Goal: Task Accomplishment & Management: Use online tool/utility

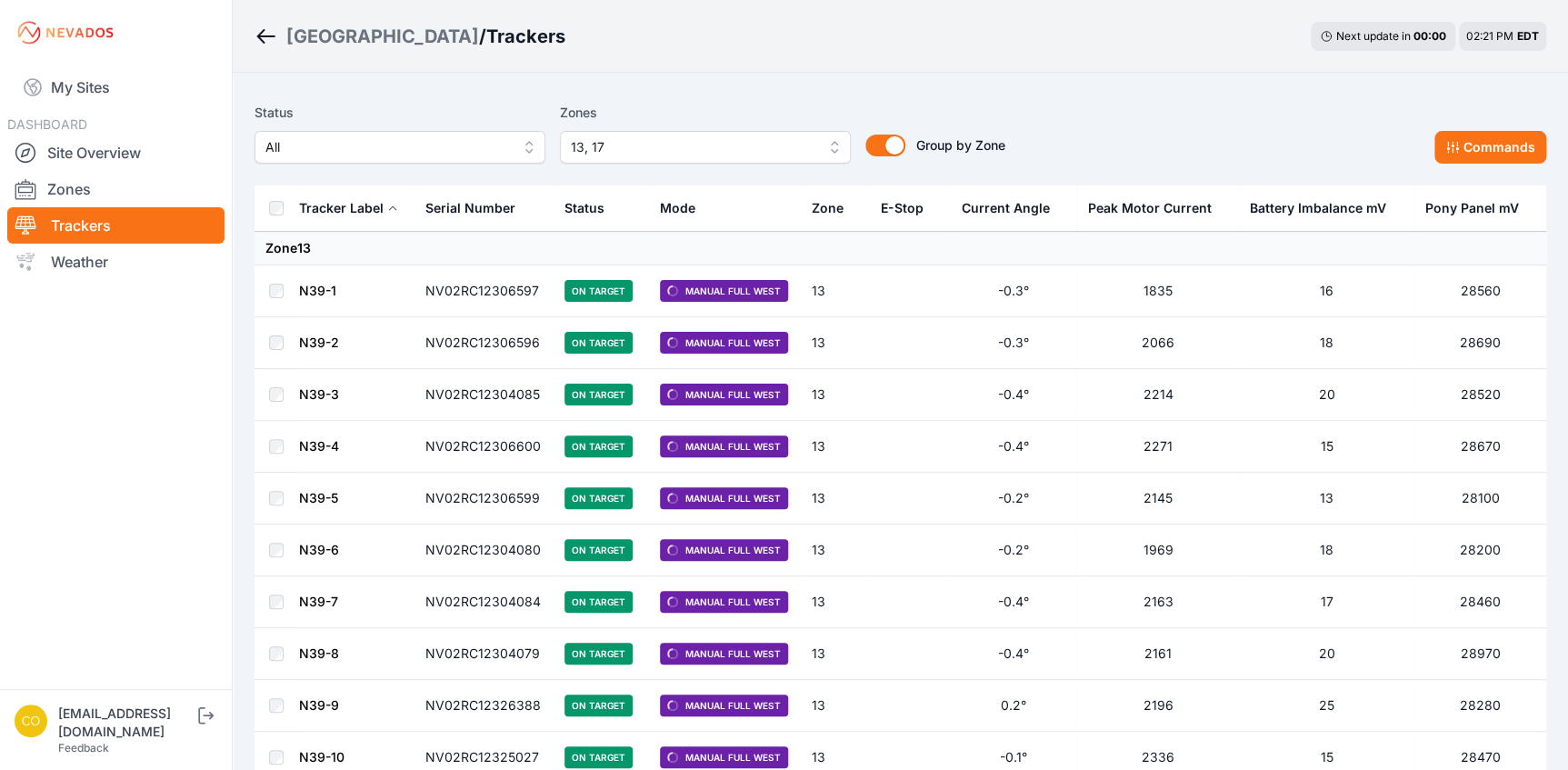
click at [835, 140] on button "13, 17" at bounding box center [706, 147] width 291 height 32
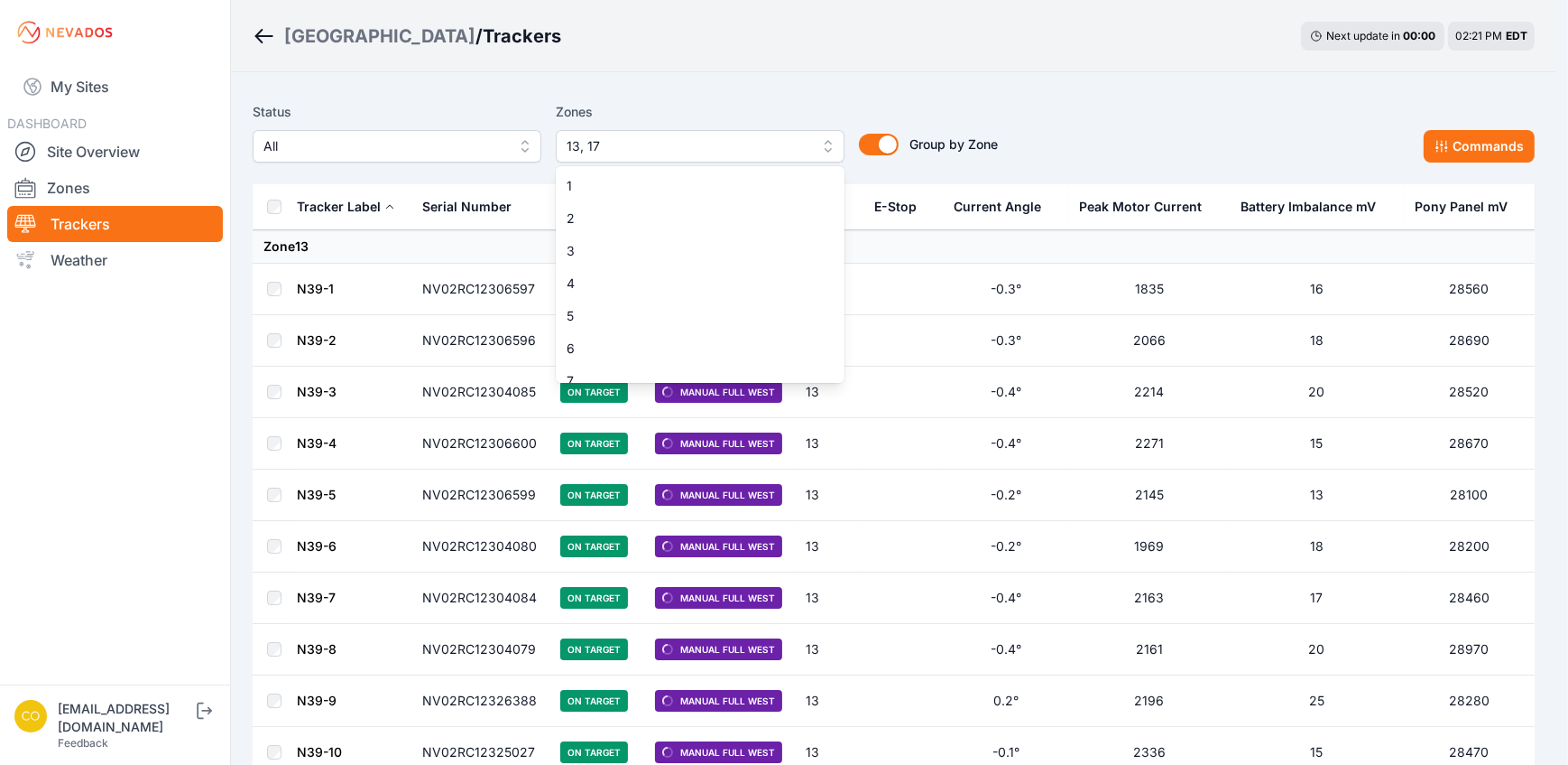
scroll to position [209, 0]
click at [608, 360] on span "13" at bounding box center [689, 367] width 245 height 18
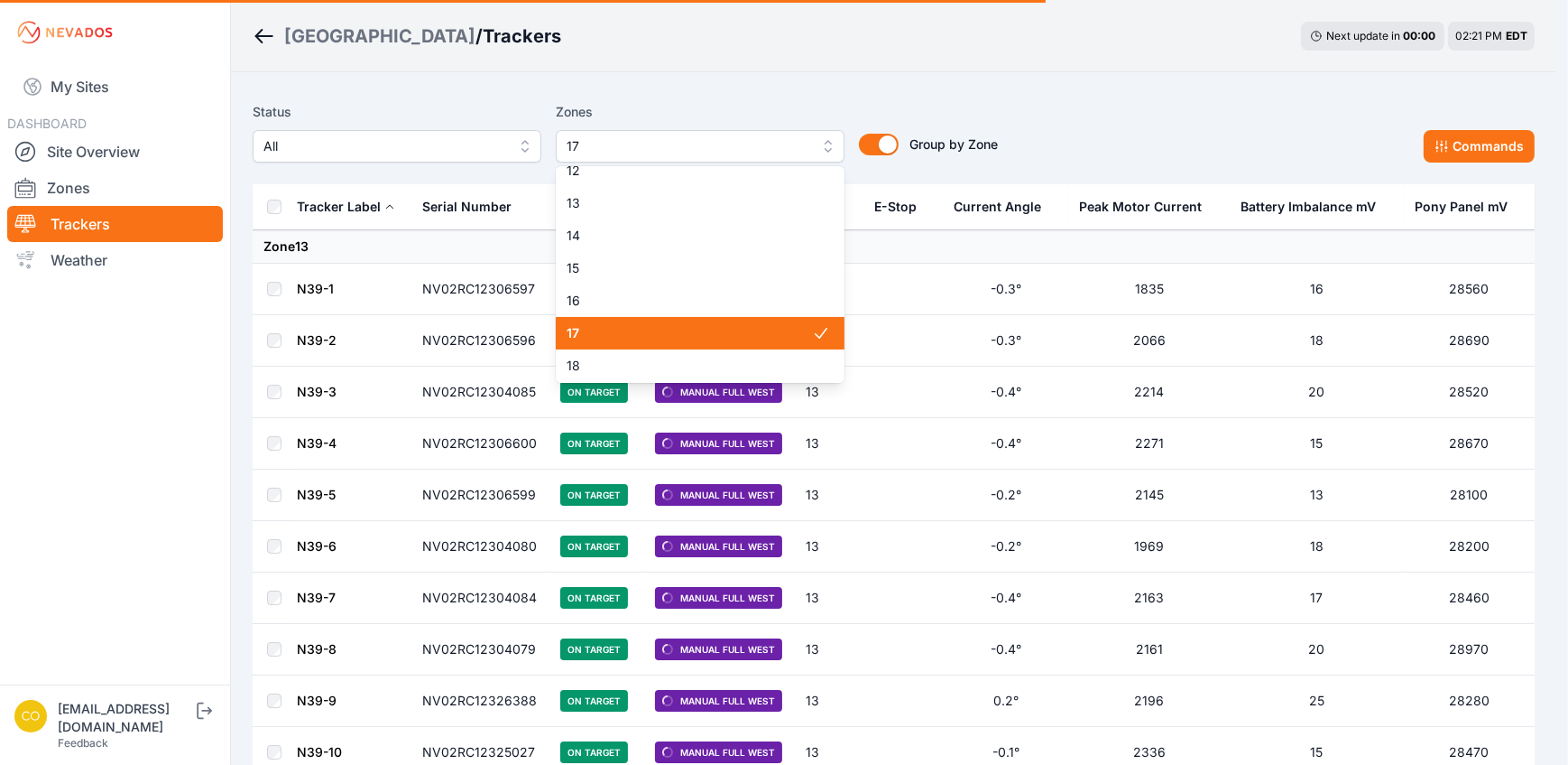
click at [630, 341] on span "17" at bounding box center [689, 333] width 245 height 18
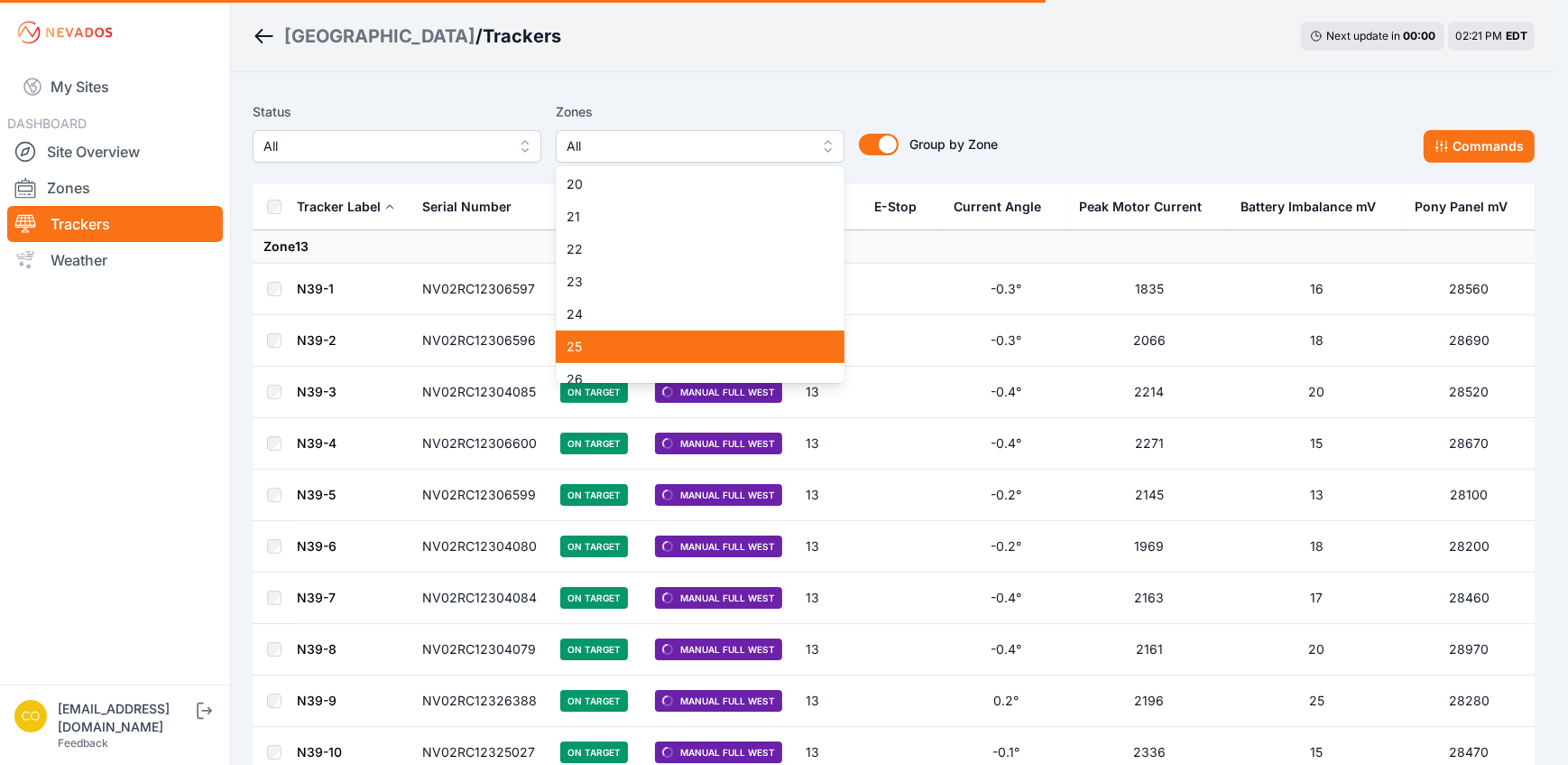
scroll to position [694, 0]
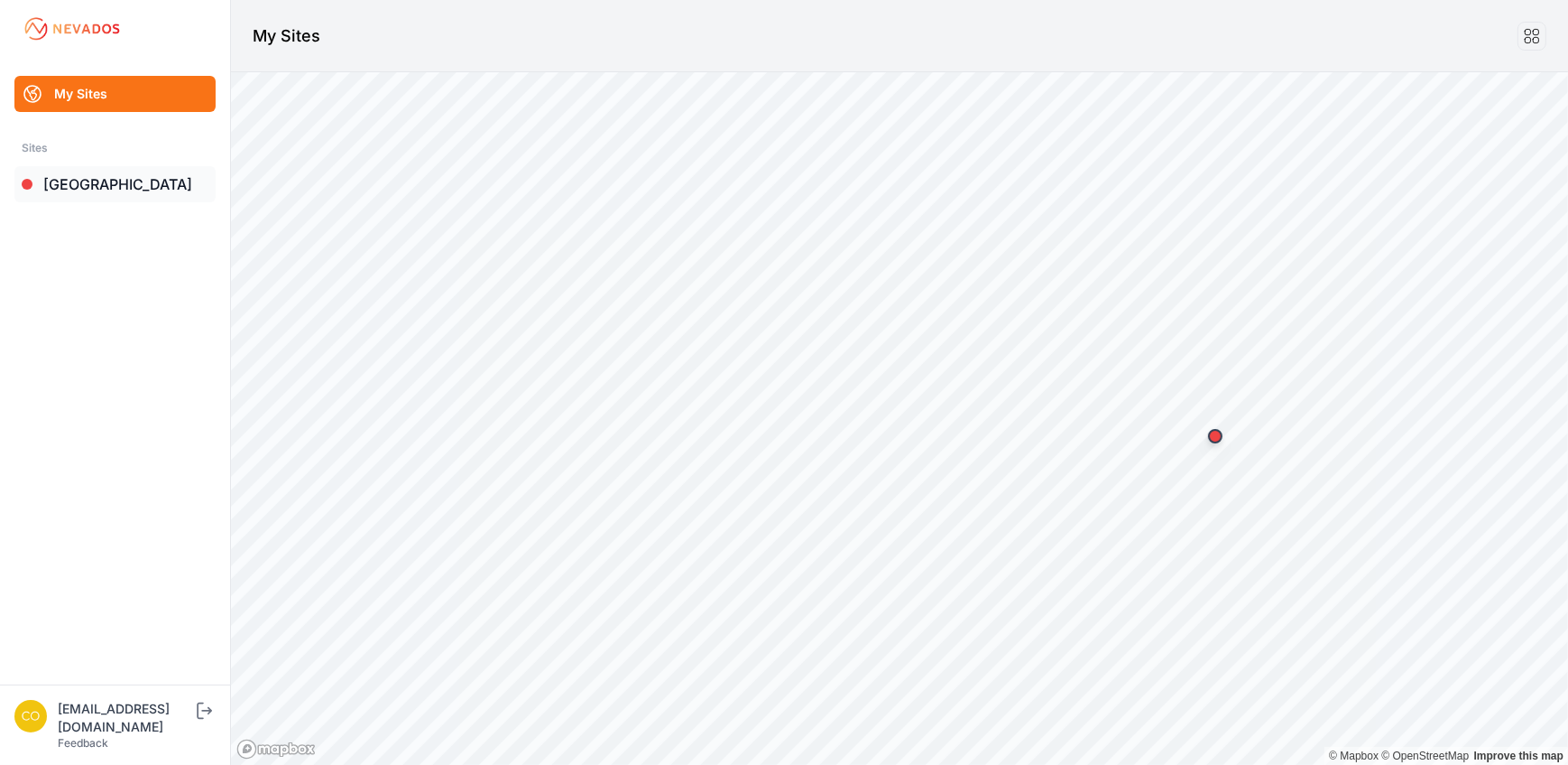
click at [114, 184] on link "[GEOGRAPHIC_DATA]" at bounding box center [114, 183] width 201 height 36
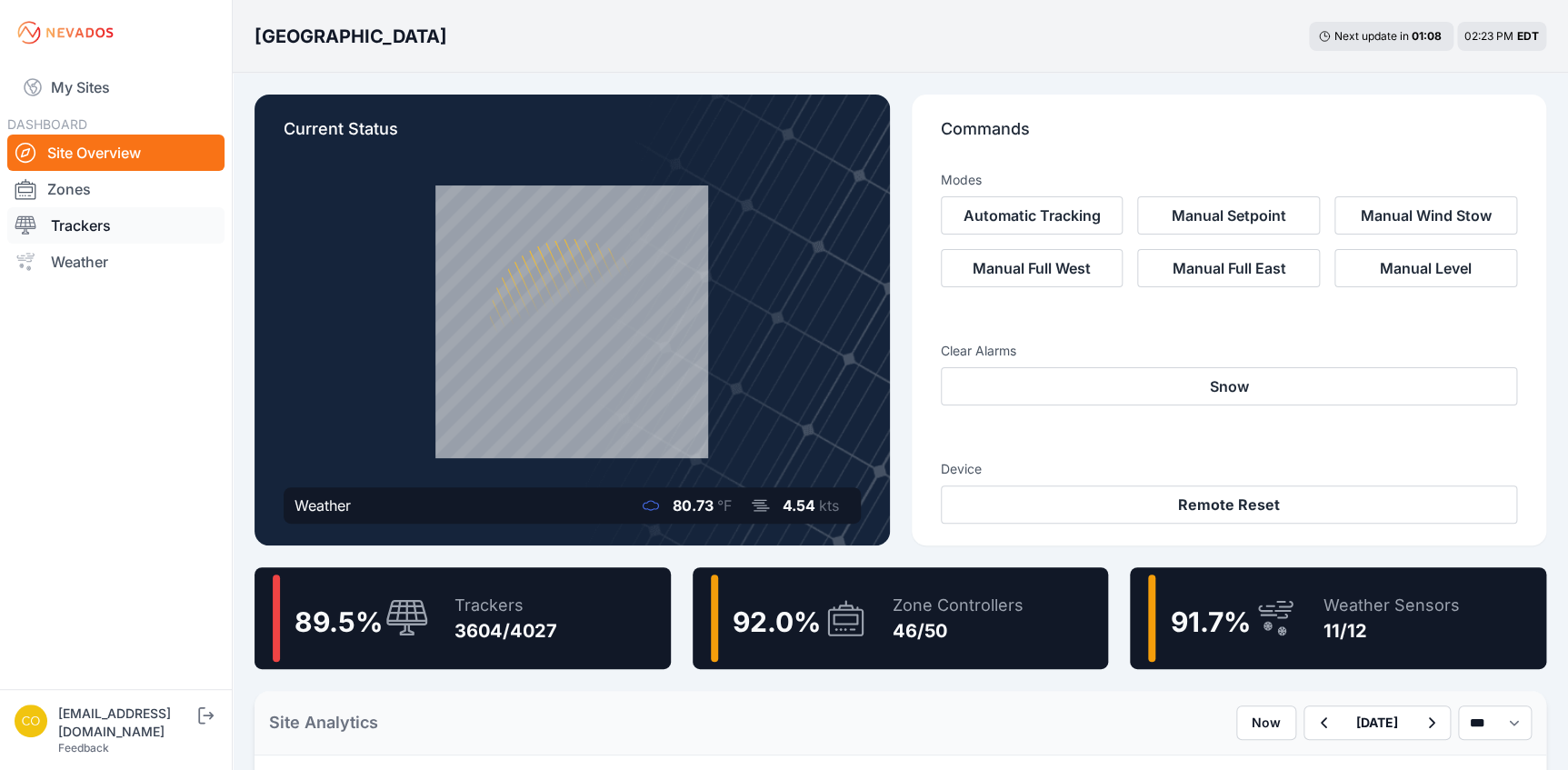
click at [99, 228] on link "Trackers" at bounding box center [115, 225] width 217 height 36
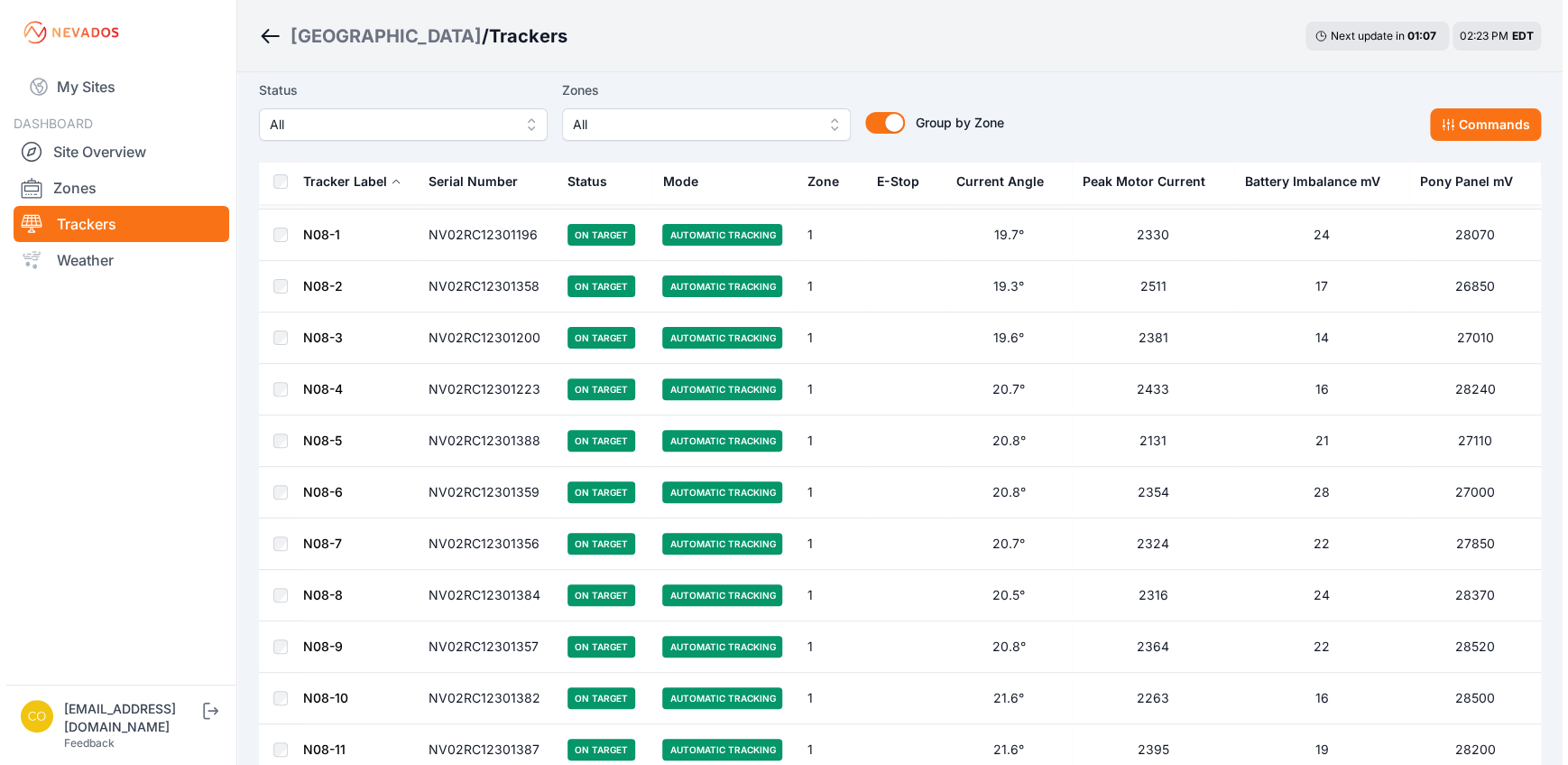
scroll to position [76, 0]
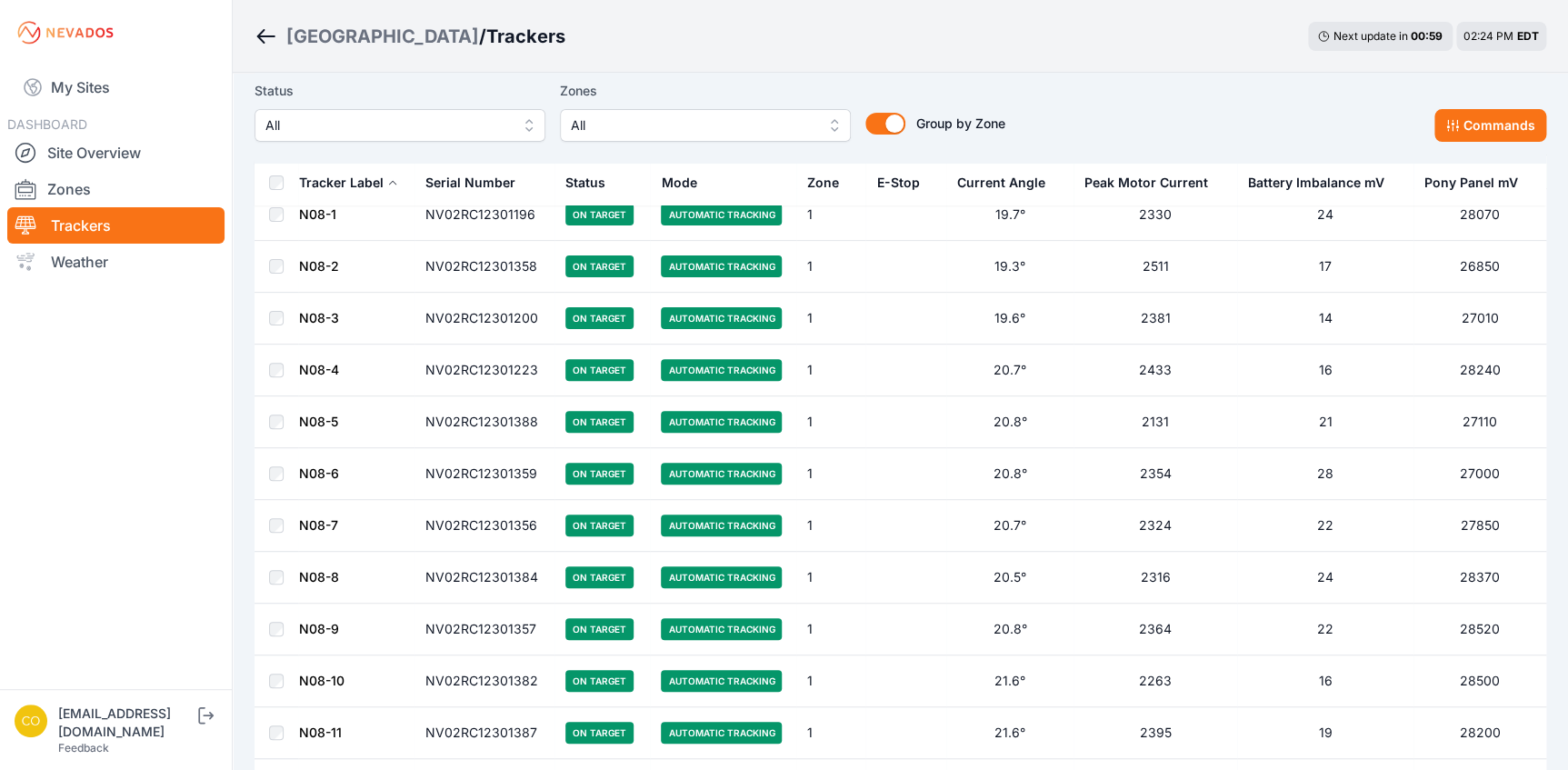
click at [833, 124] on button "All" at bounding box center [706, 125] width 291 height 32
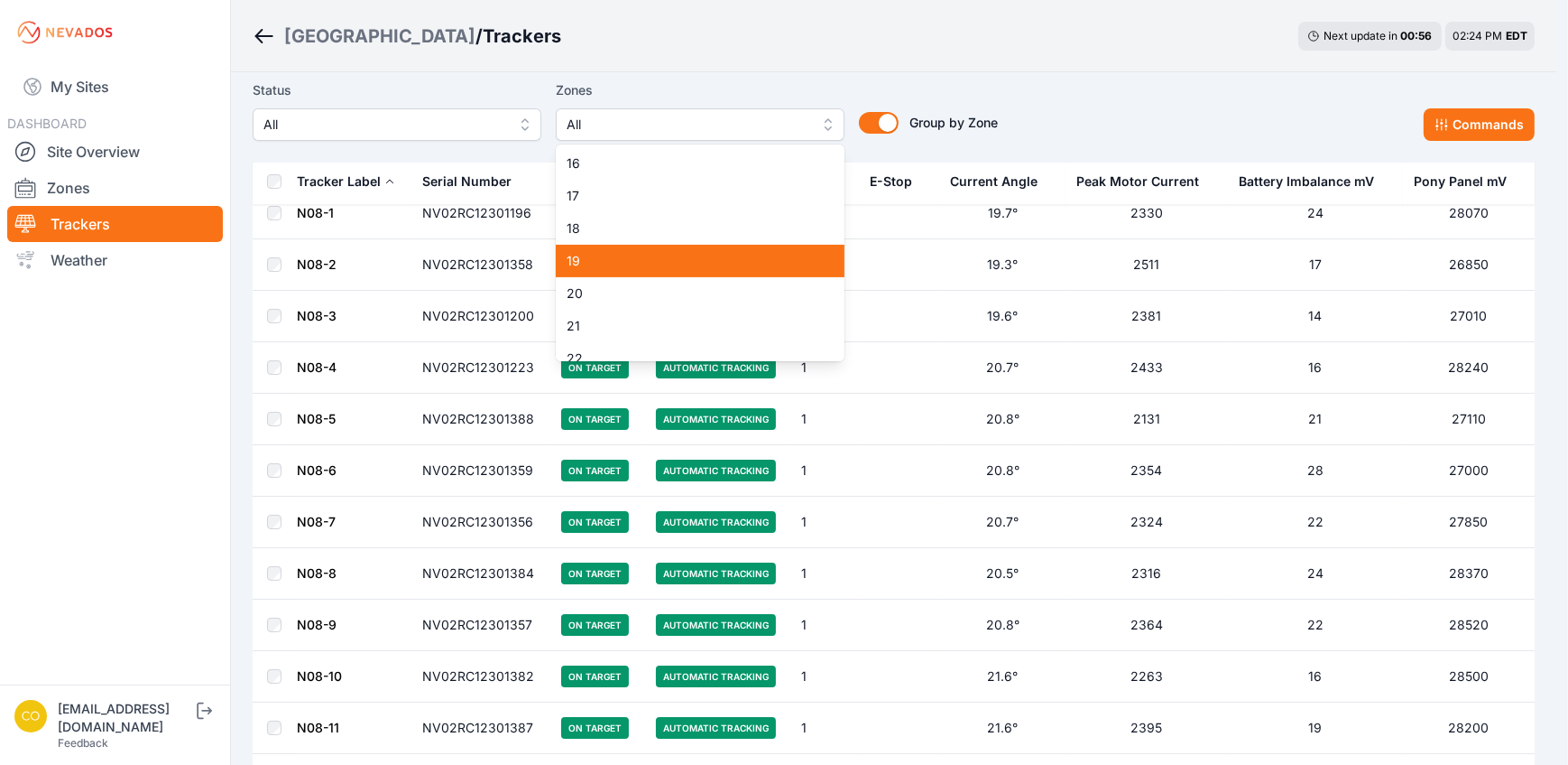
scroll to position [492, 0]
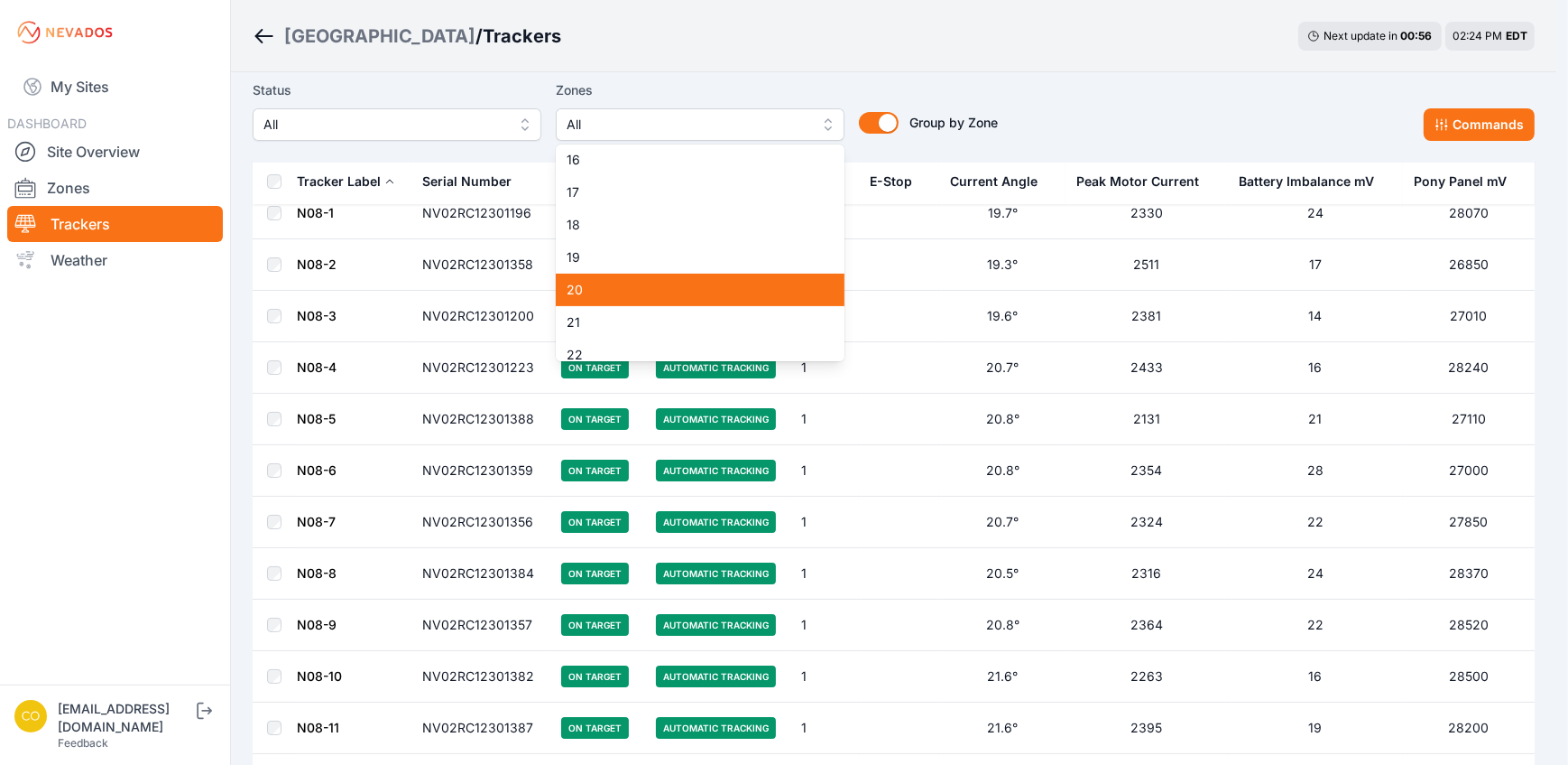
click at [636, 296] on span "20" at bounding box center [689, 289] width 245 height 18
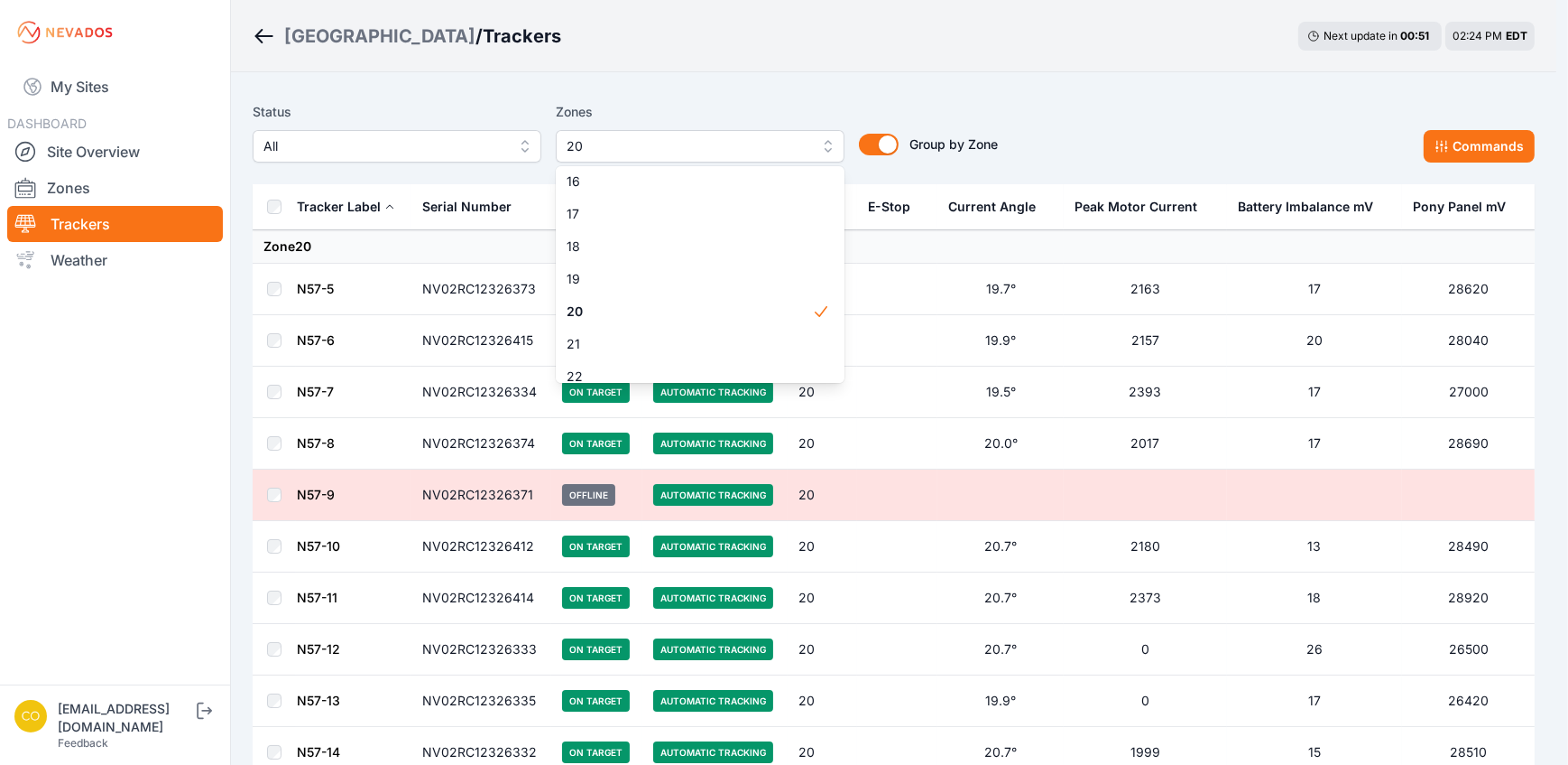
click at [1018, 114] on div "Status All Zones 20 1 2 3 4 5 6 7 8 9 10 11 12 13 14 15 16 17 18 19 20 21 22 23…" at bounding box center [893, 131] width 1282 height 61
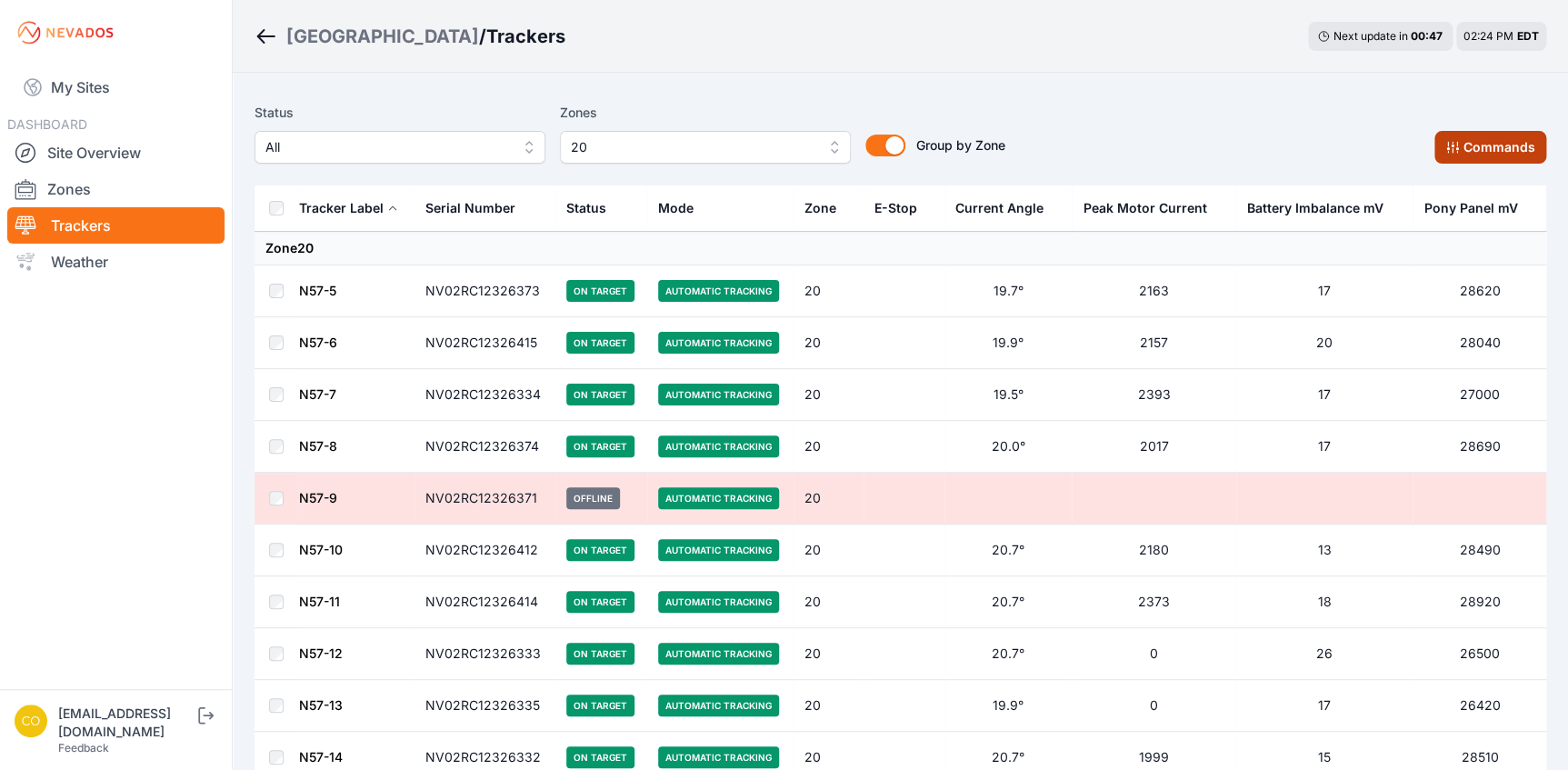
click at [1457, 149] on icon at bounding box center [1452, 147] width 15 height 15
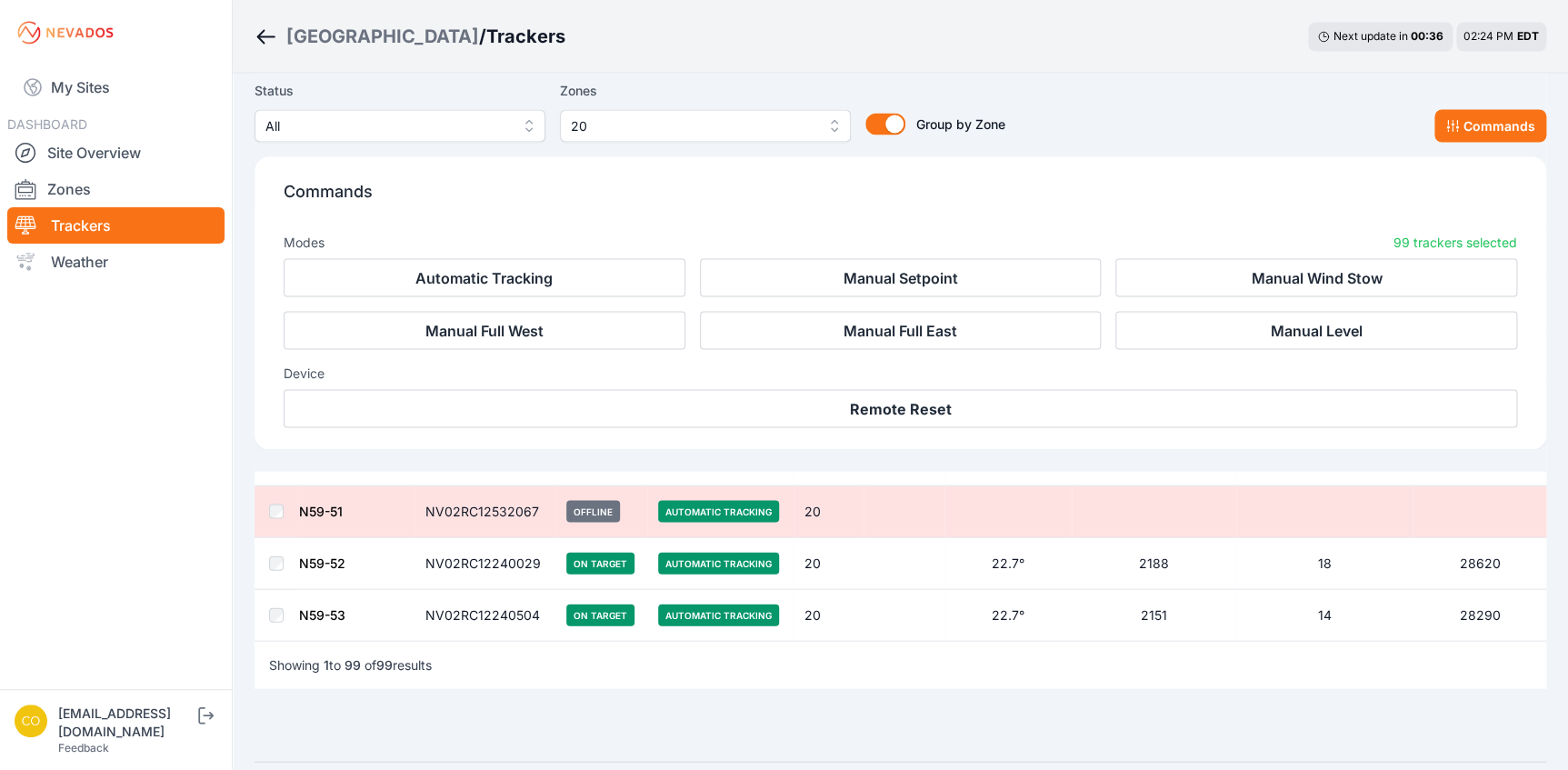
scroll to position [5102, 0]
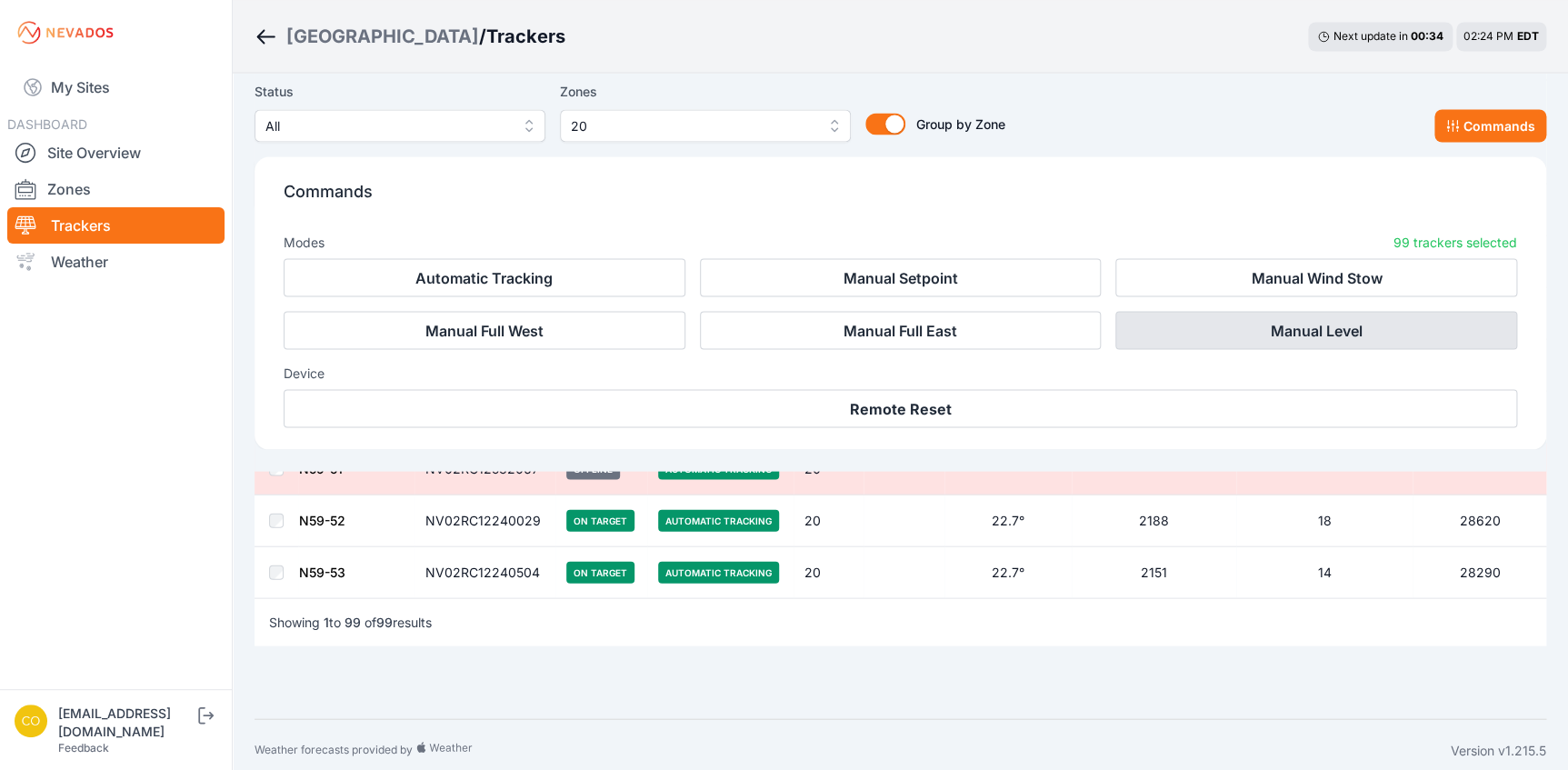
click at [1263, 325] on button "Manual Level" at bounding box center [1316, 329] width 402 height 38
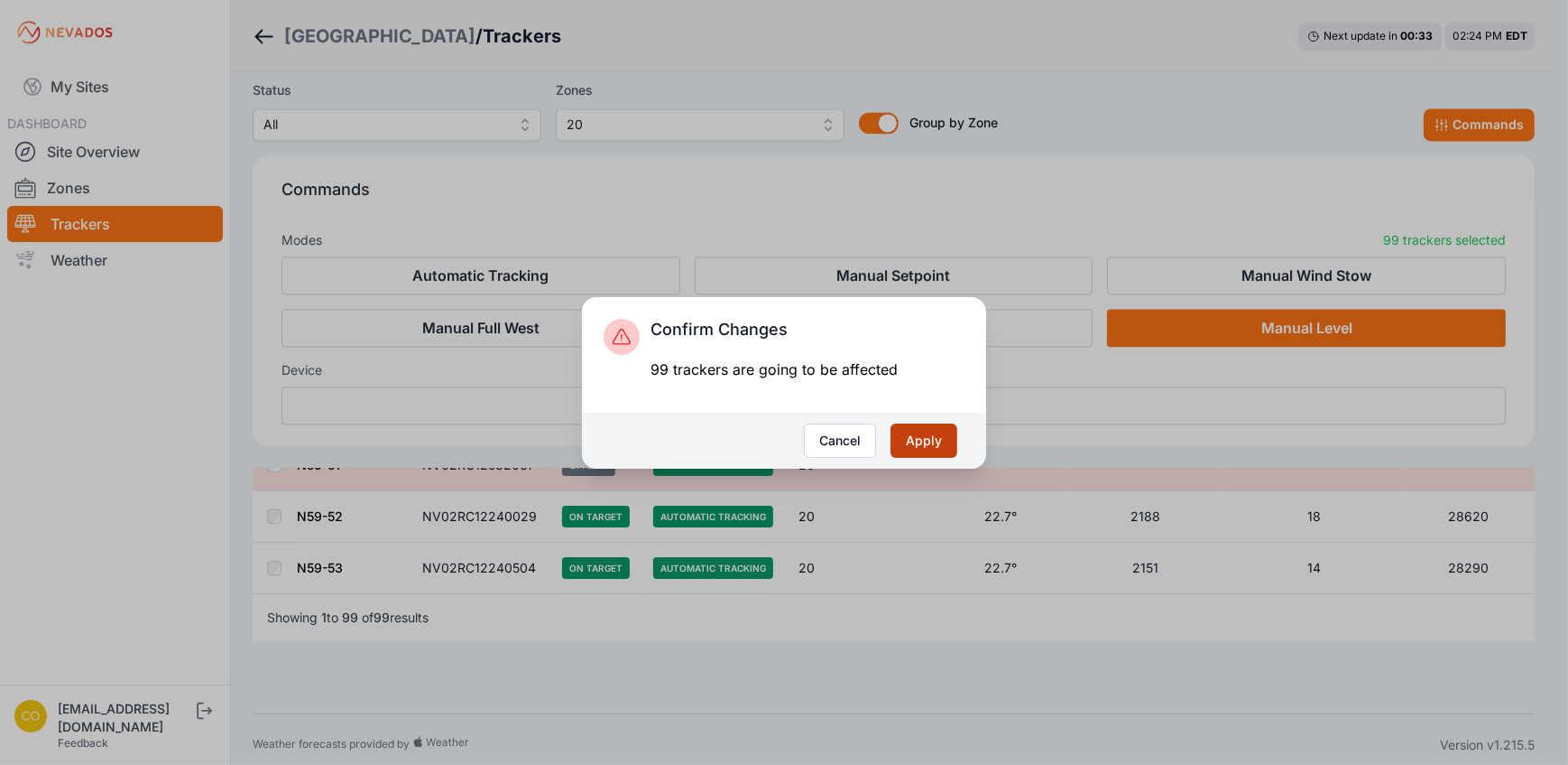
click at [919, 442] on button "Apply" at bounding box center [924, 440] width 67 height 34
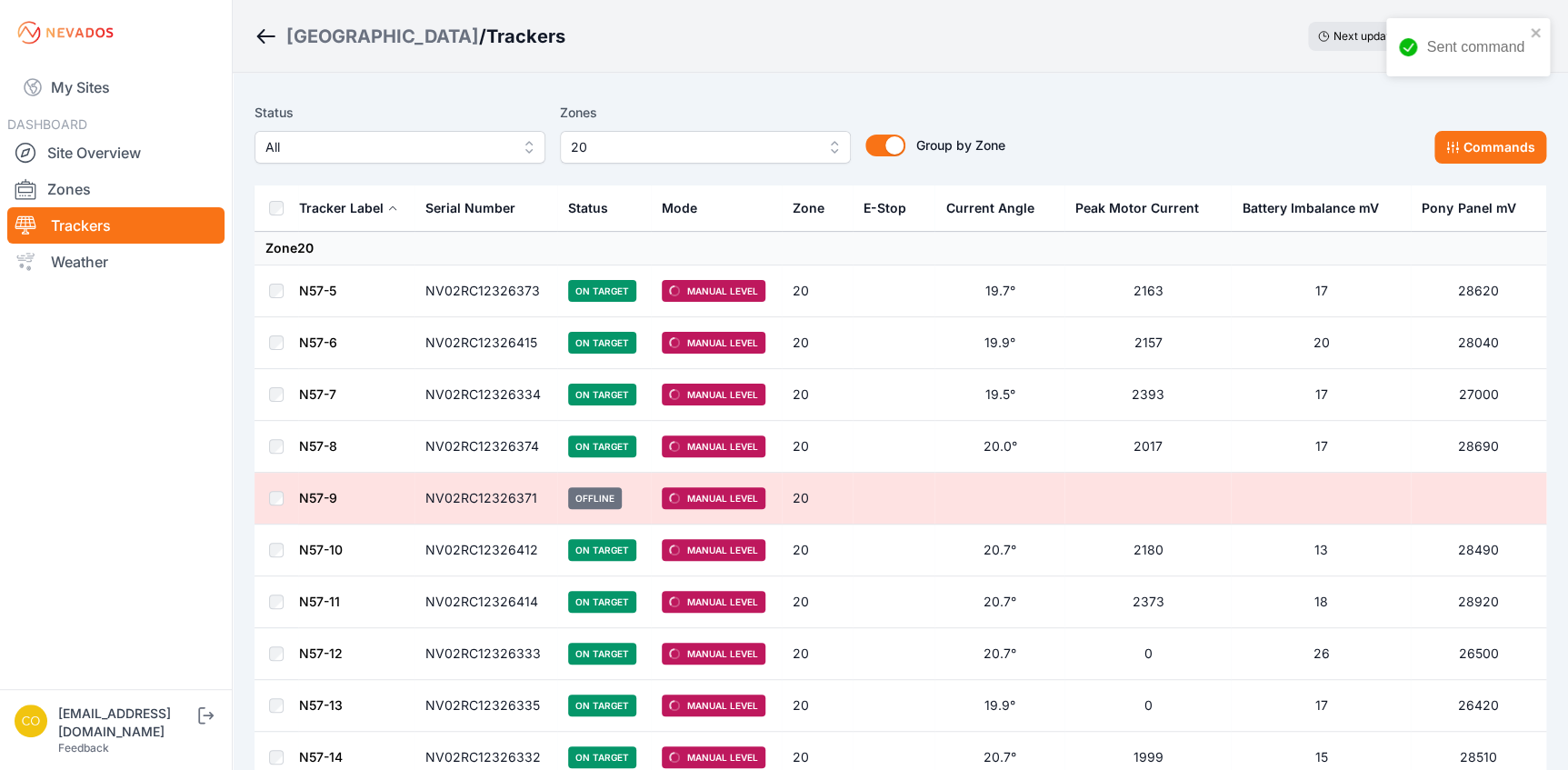
click at [826, 149] on button "20" at bounding box center [706, 147] width 291 height 32
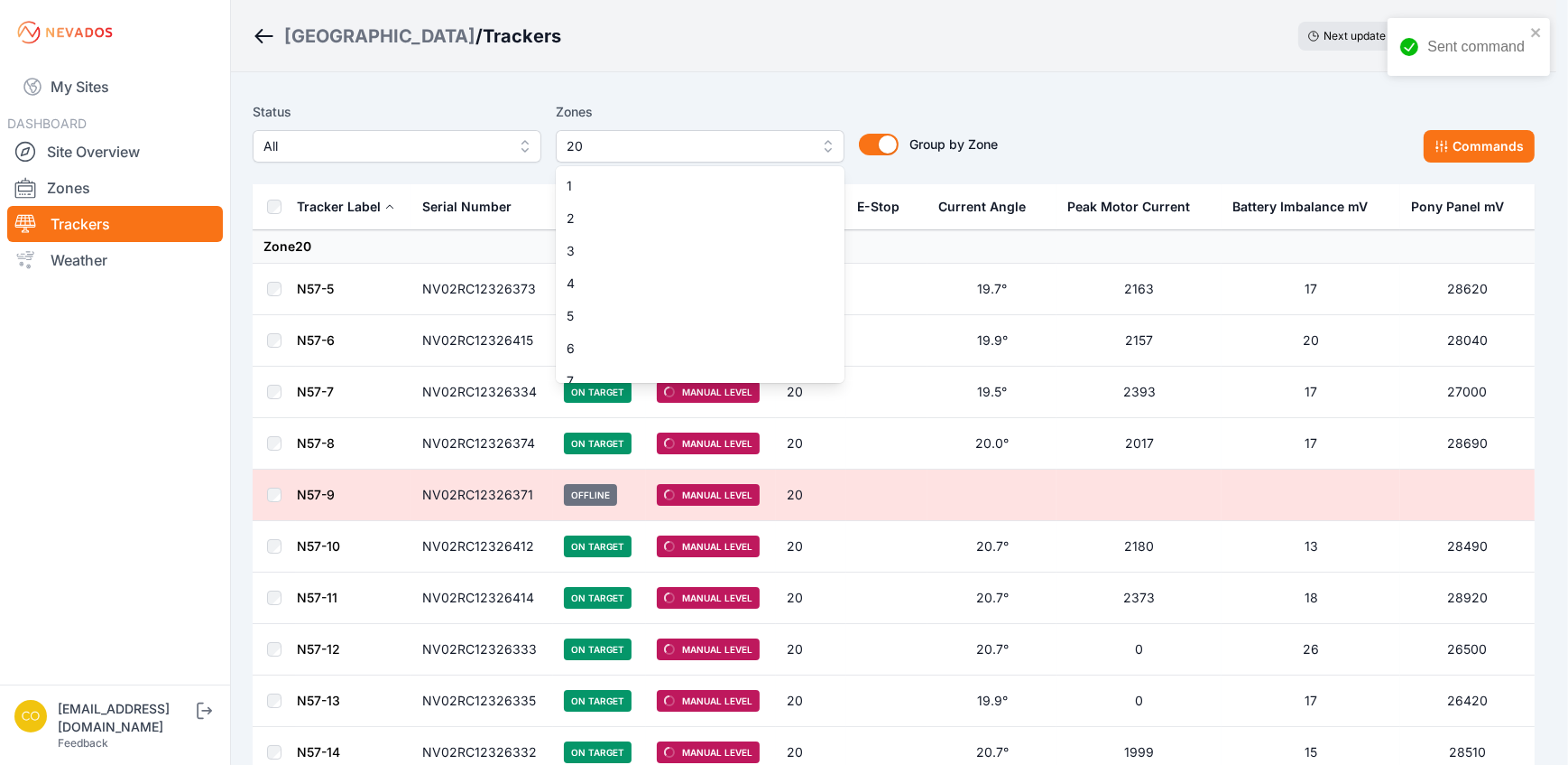
scroll to position [436, 0]
click at [741, 365] on span "20" at bounding box center [689, 367] width 245 height 18
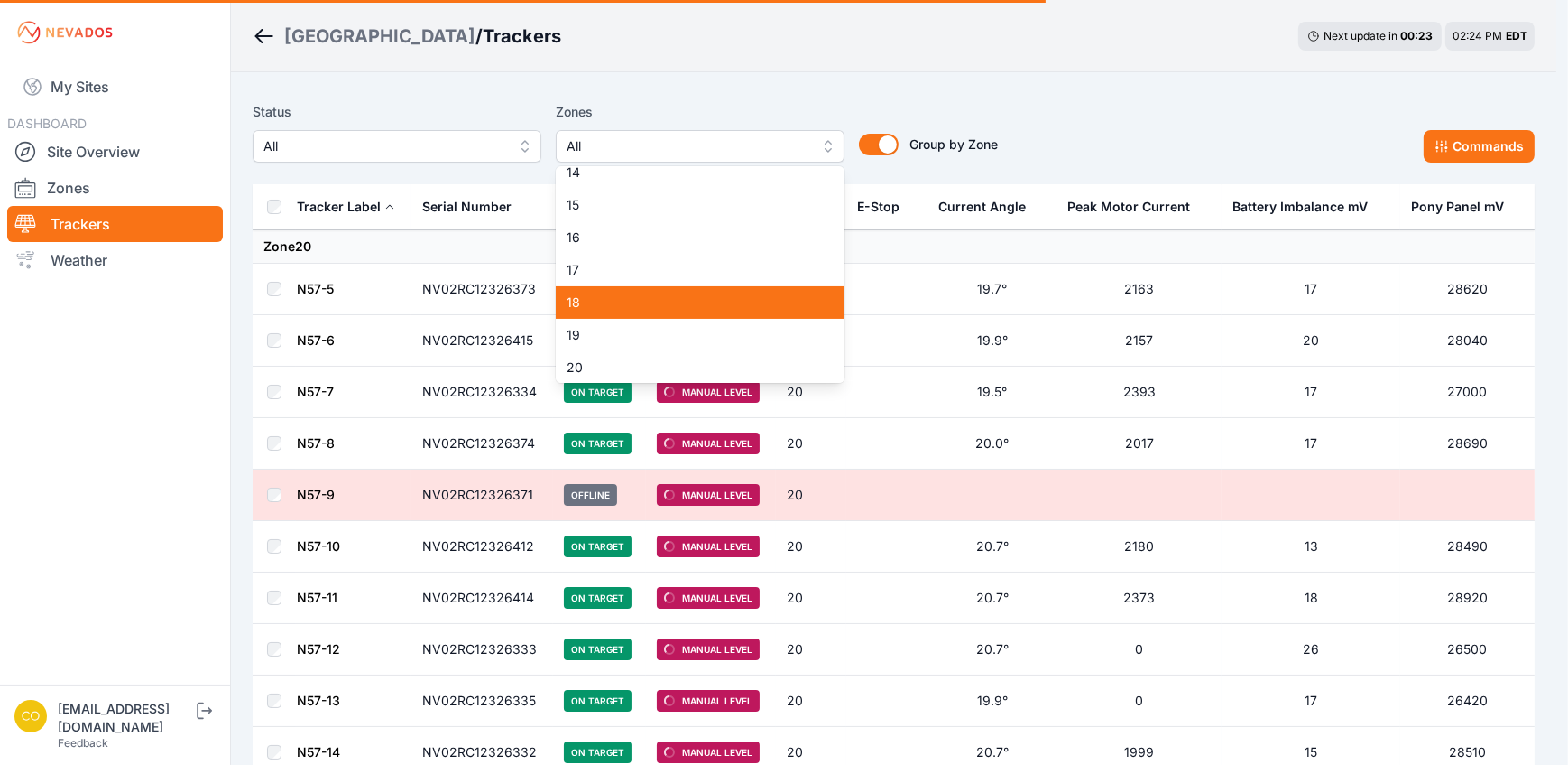
click at [605, 291] on div "18" at bounding box center [701, 302] width 289 height 32
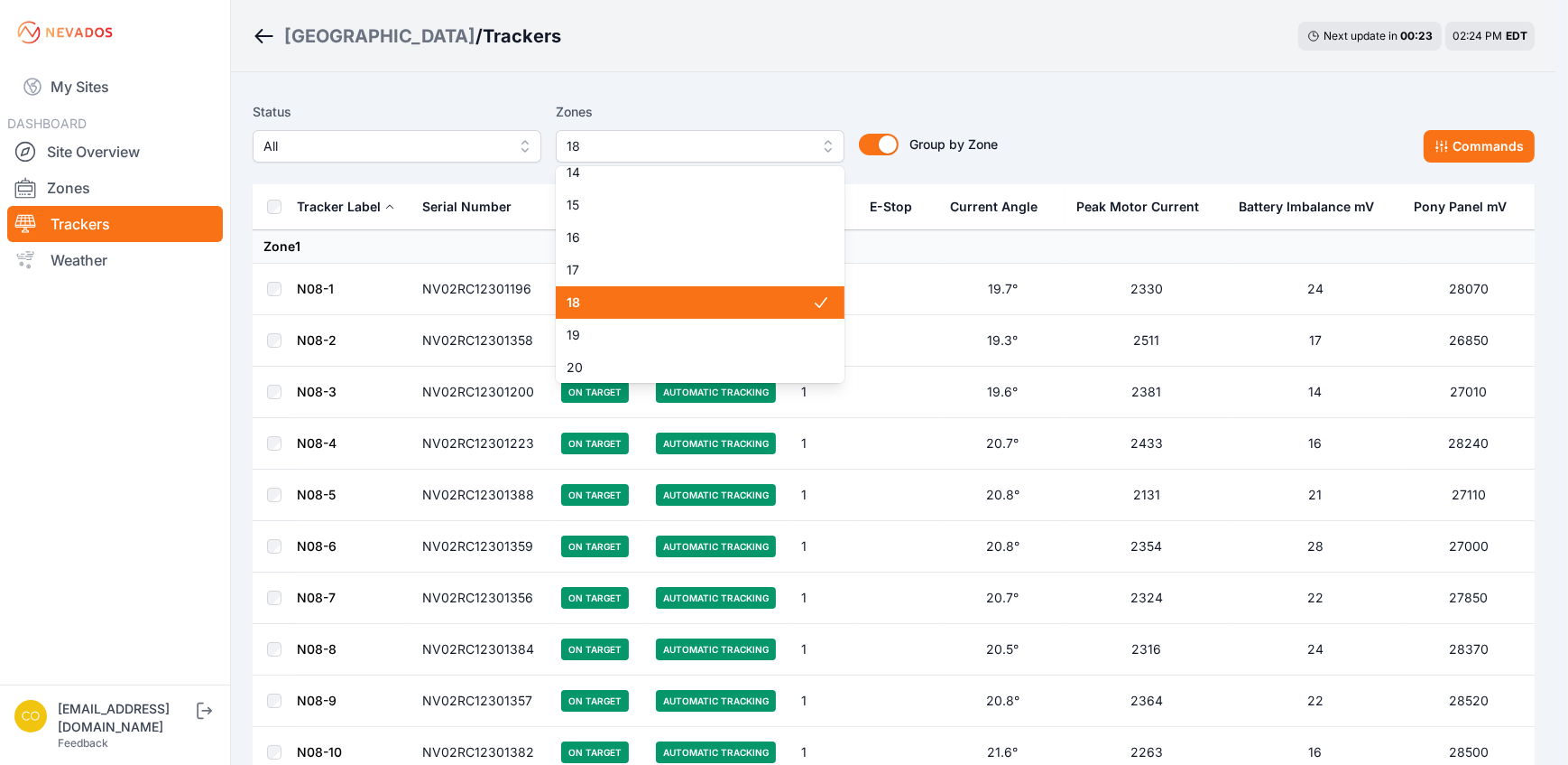
click at [604, 336] on span "19" at bounding box center [689, 335] width 245 height 18
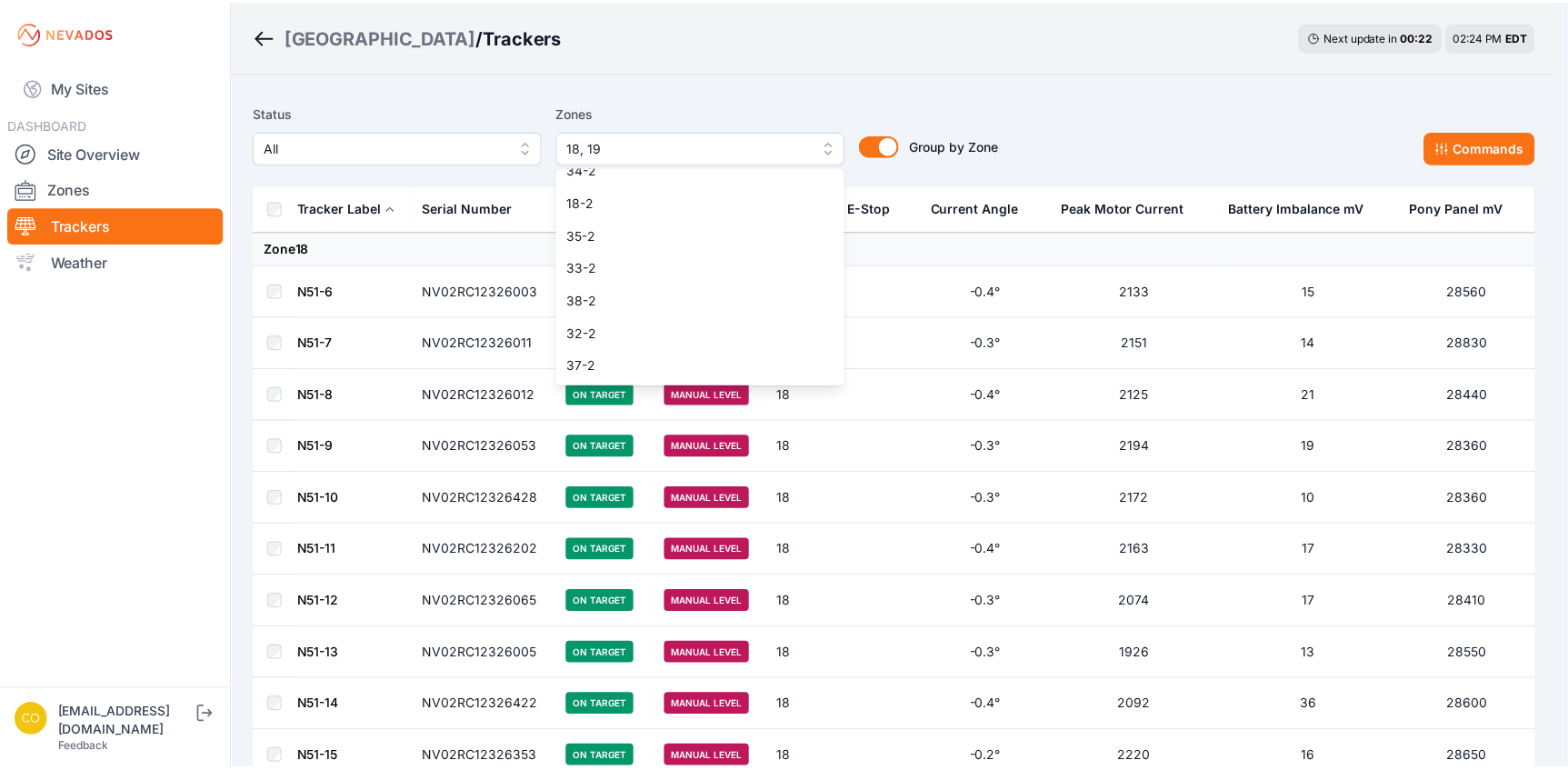
scroll to position [1341, 0]
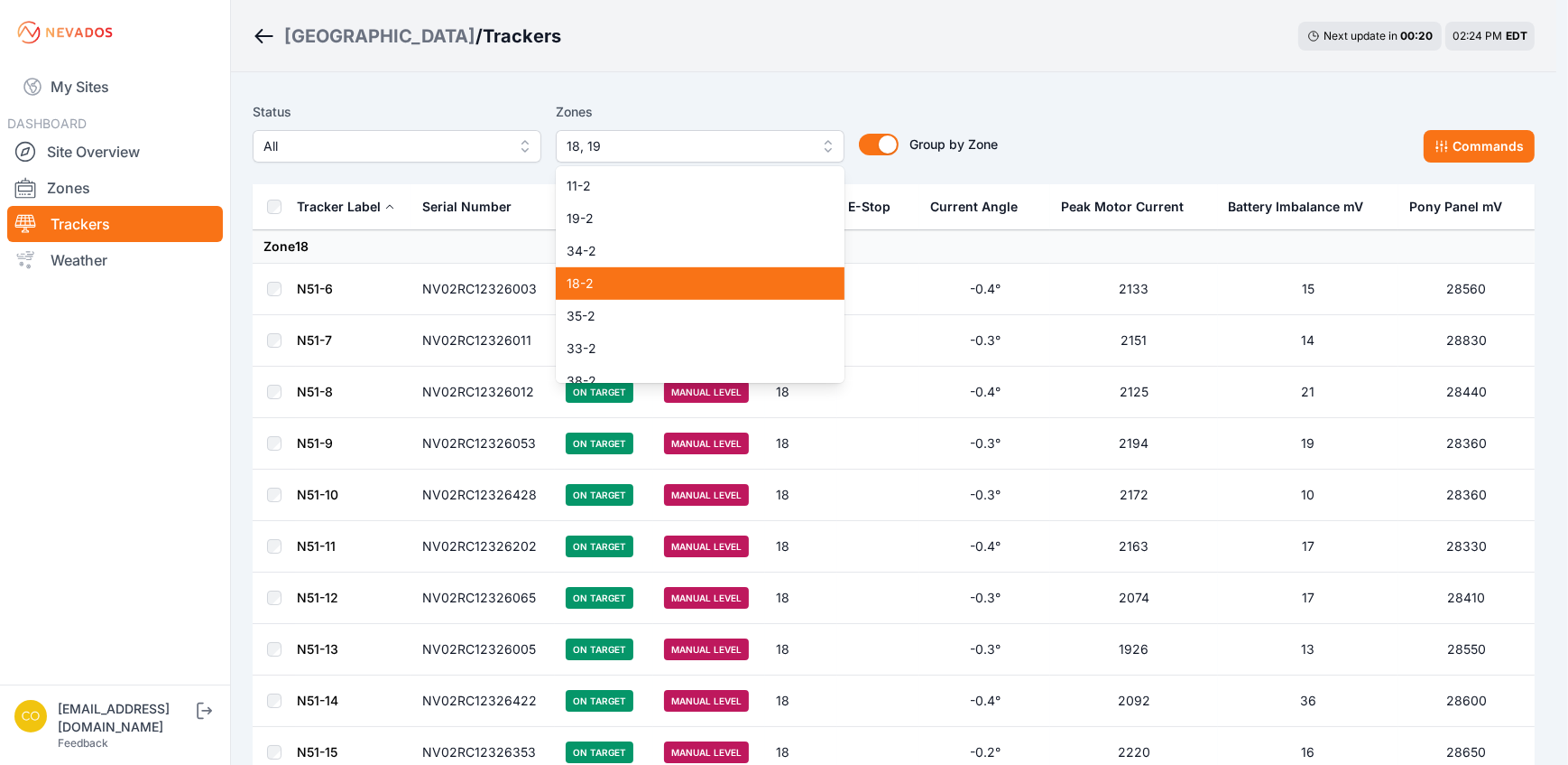
click at [601, 279] on span "18-2" at bounding box center [689, 283] width 245 height 18
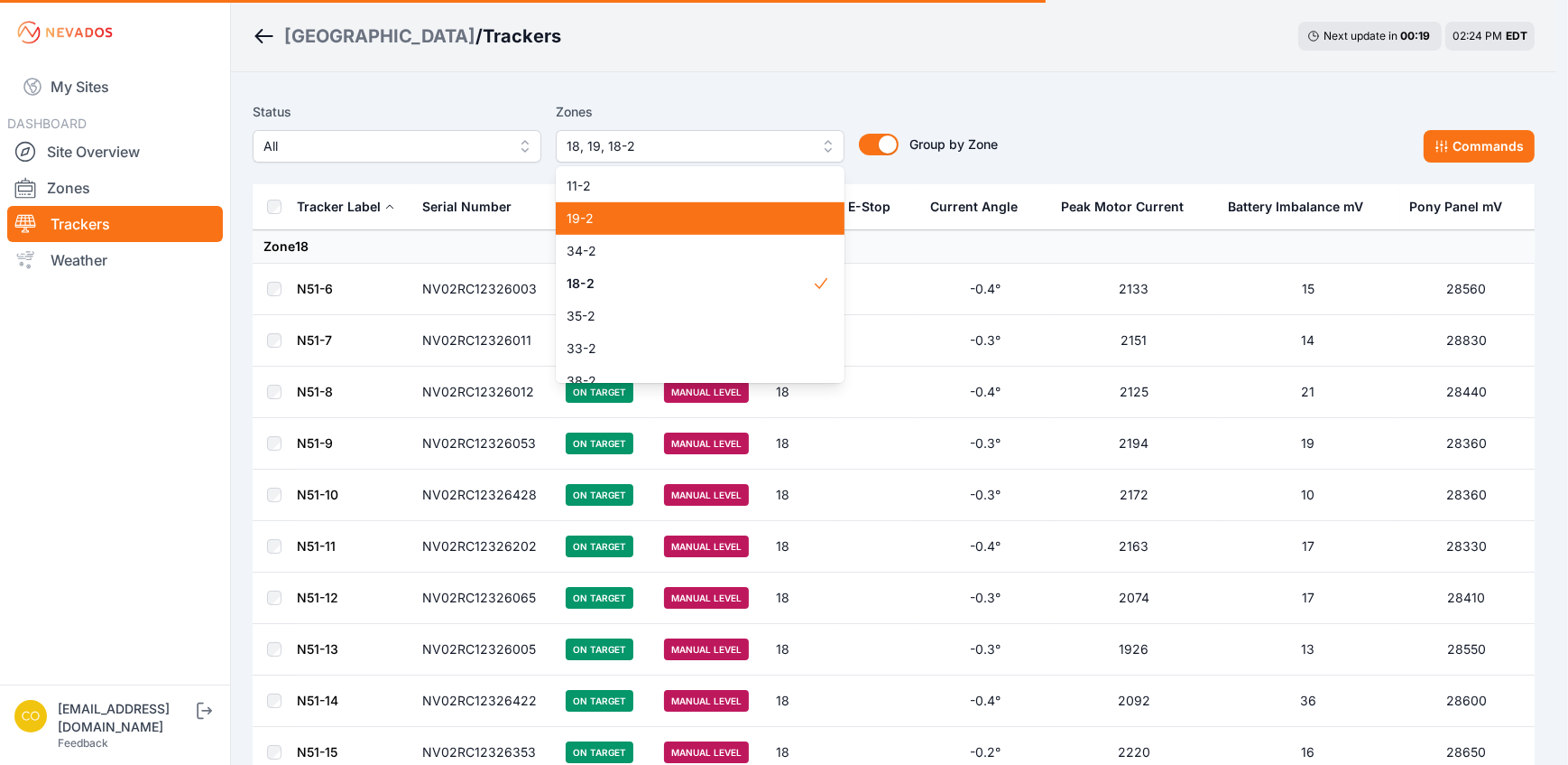
click at [624, 217] on span "19-2" at bounding box center [689, 218] width 245 height 18
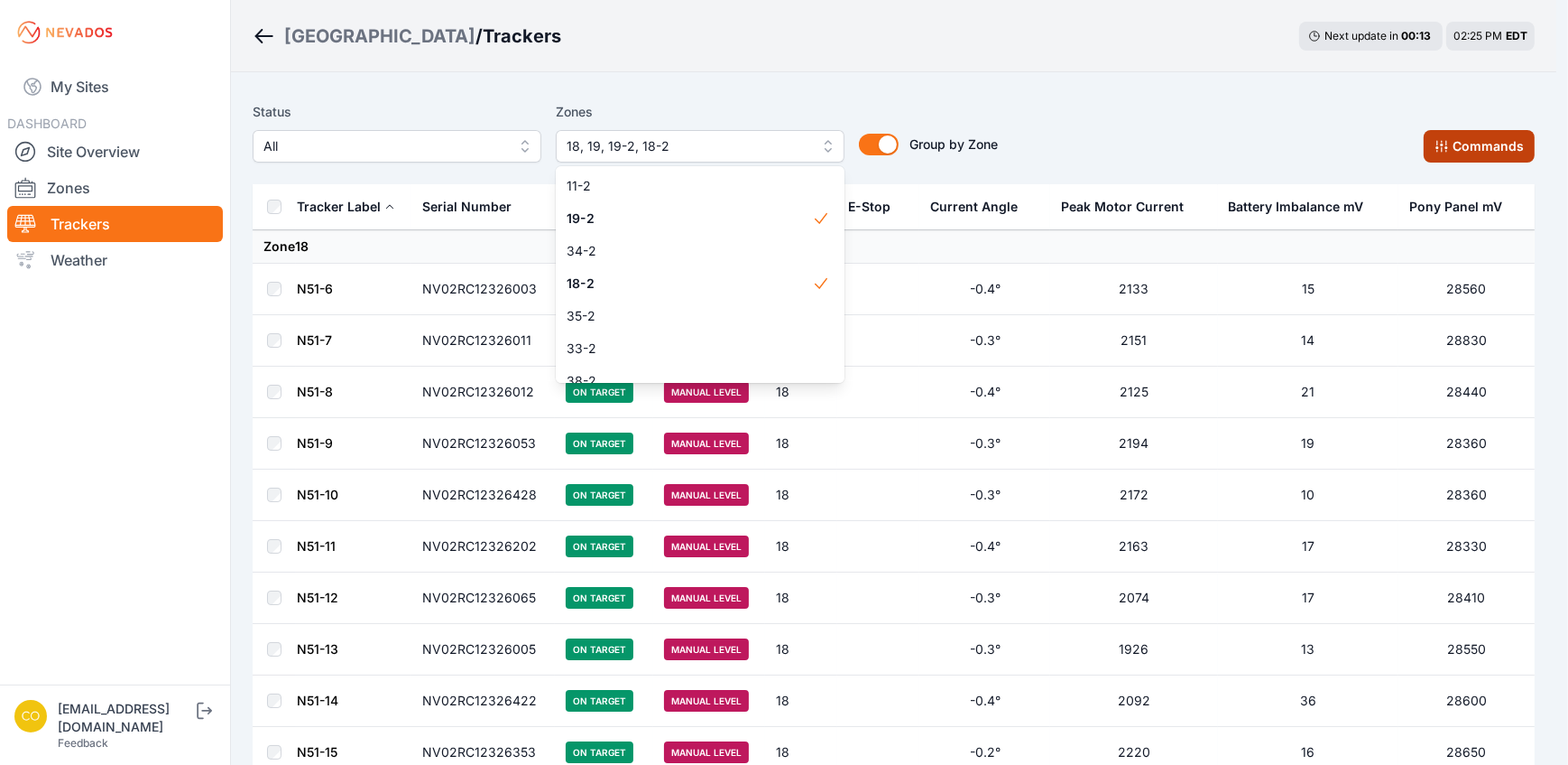
click at [1459, 147] on div "Status All Zones 18, 19, 19-2, 18-2 1 2 3 4 5 6 7 8 9 10 11 12 13 14 15 16 17 1…" at bounding box center [893, 131] width 1282 height 61
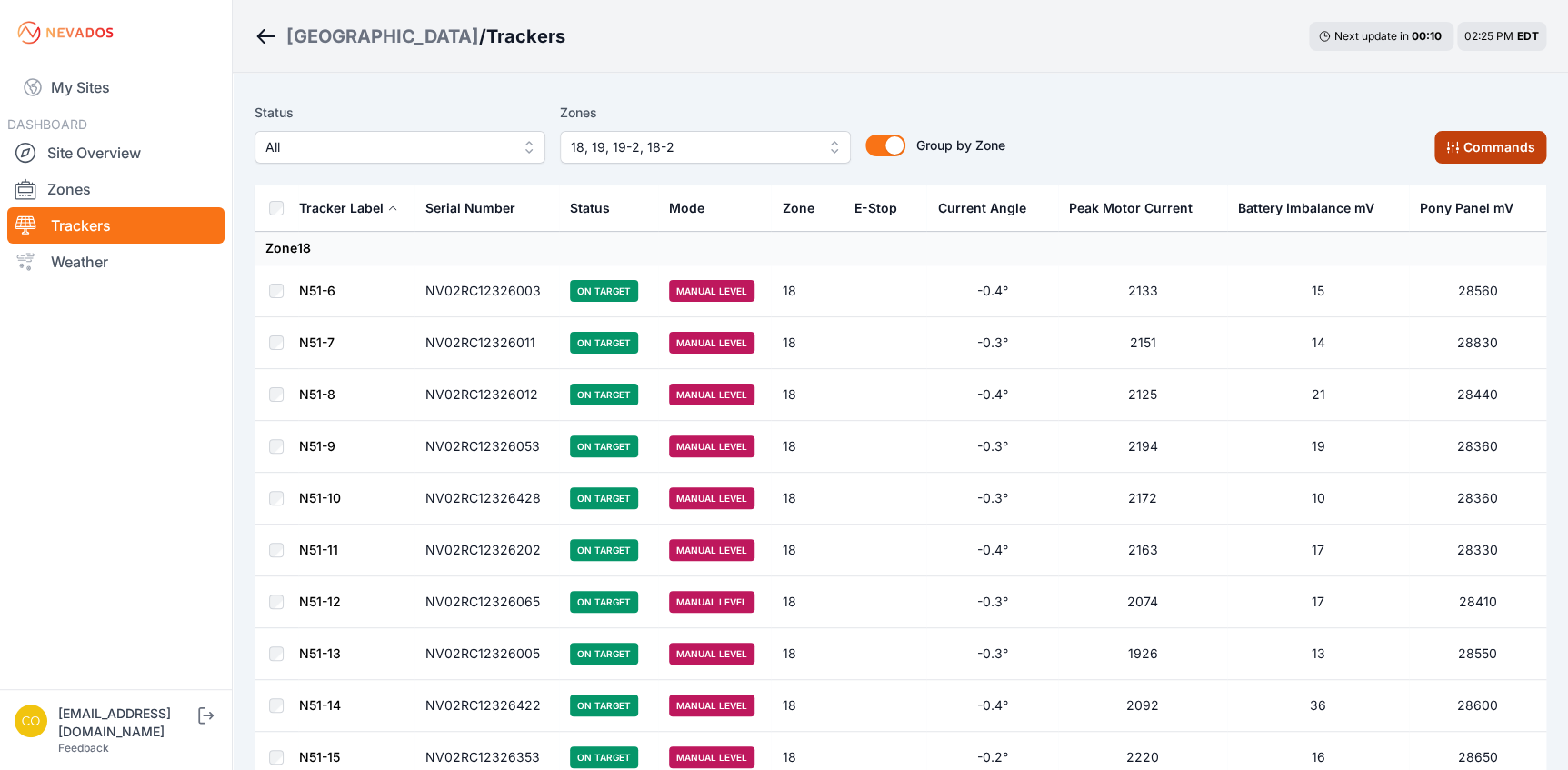
click at [1461, 155] on button "Commands" at bounding box center [1490, 147] width 111 height 32
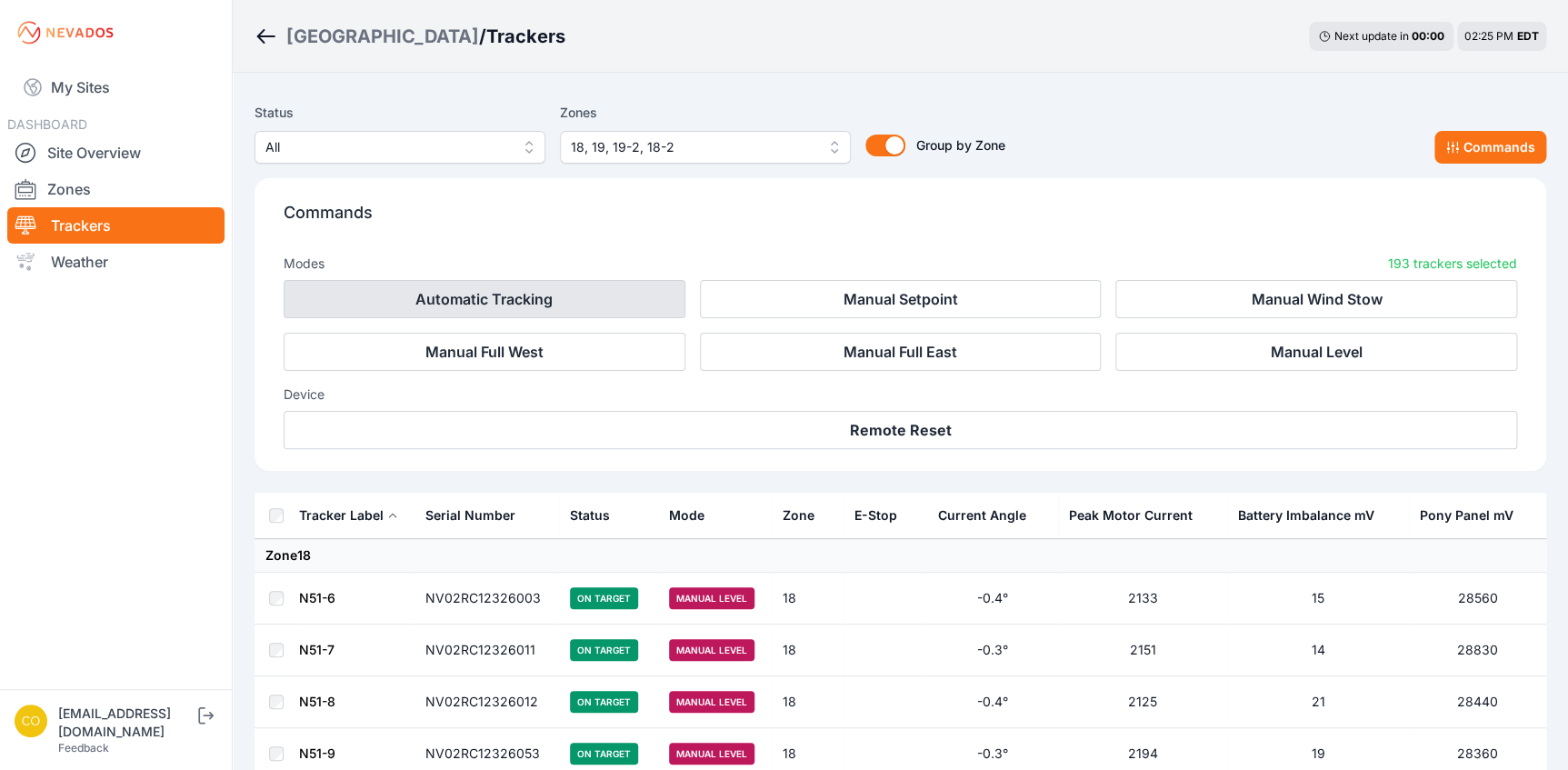
click at [532, 299] on button "Automatic Tracking" at bounding box center [484, 298] width 402 height 38
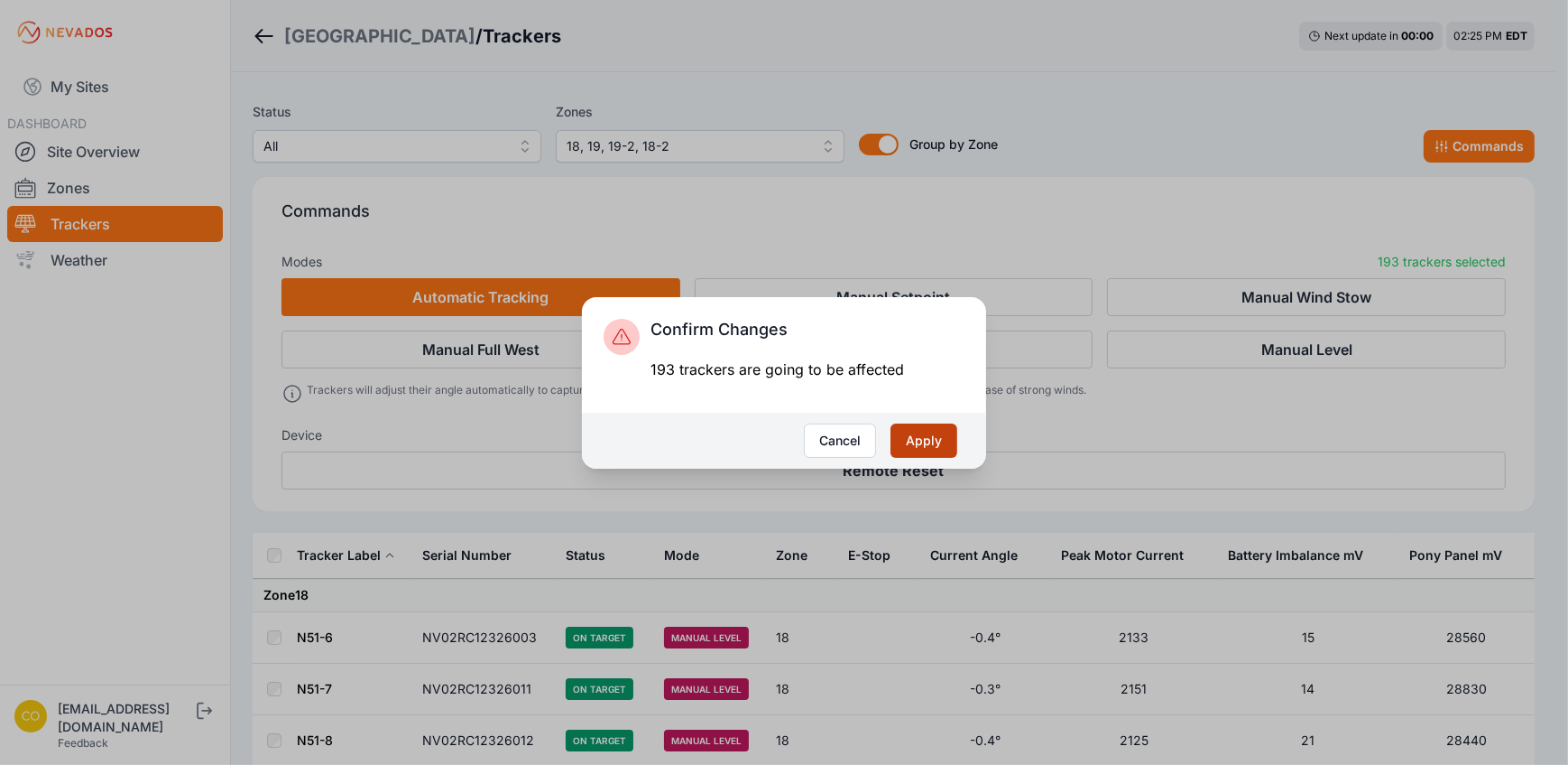
click at [903, 442] on button "Apply" at bounding box center [924, 440] width 67 height 34
